Goal: Navigation & Orientation: Find specific page/section

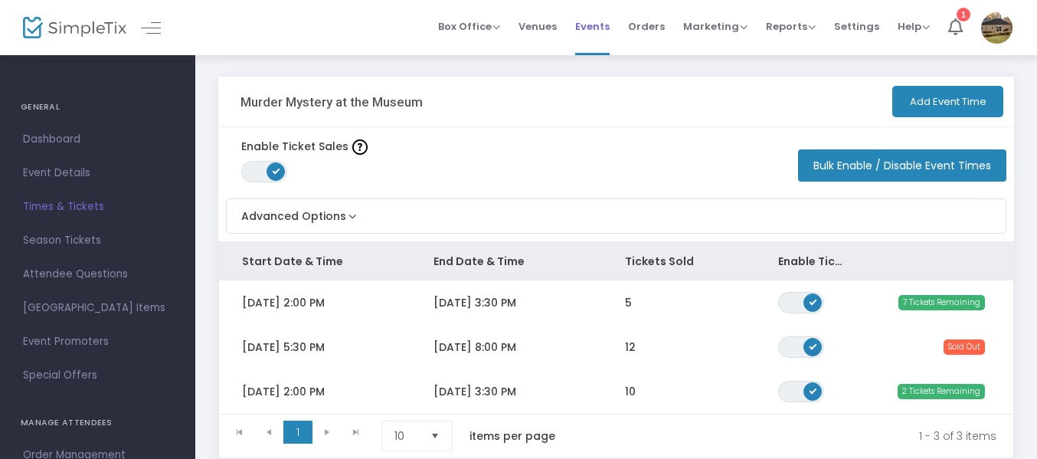
click at [596, 25] on span "Events" at bounding box center [592, 26] width 34 height 39
